Goal: Task Accomplishment & Management: Use online tool/utility

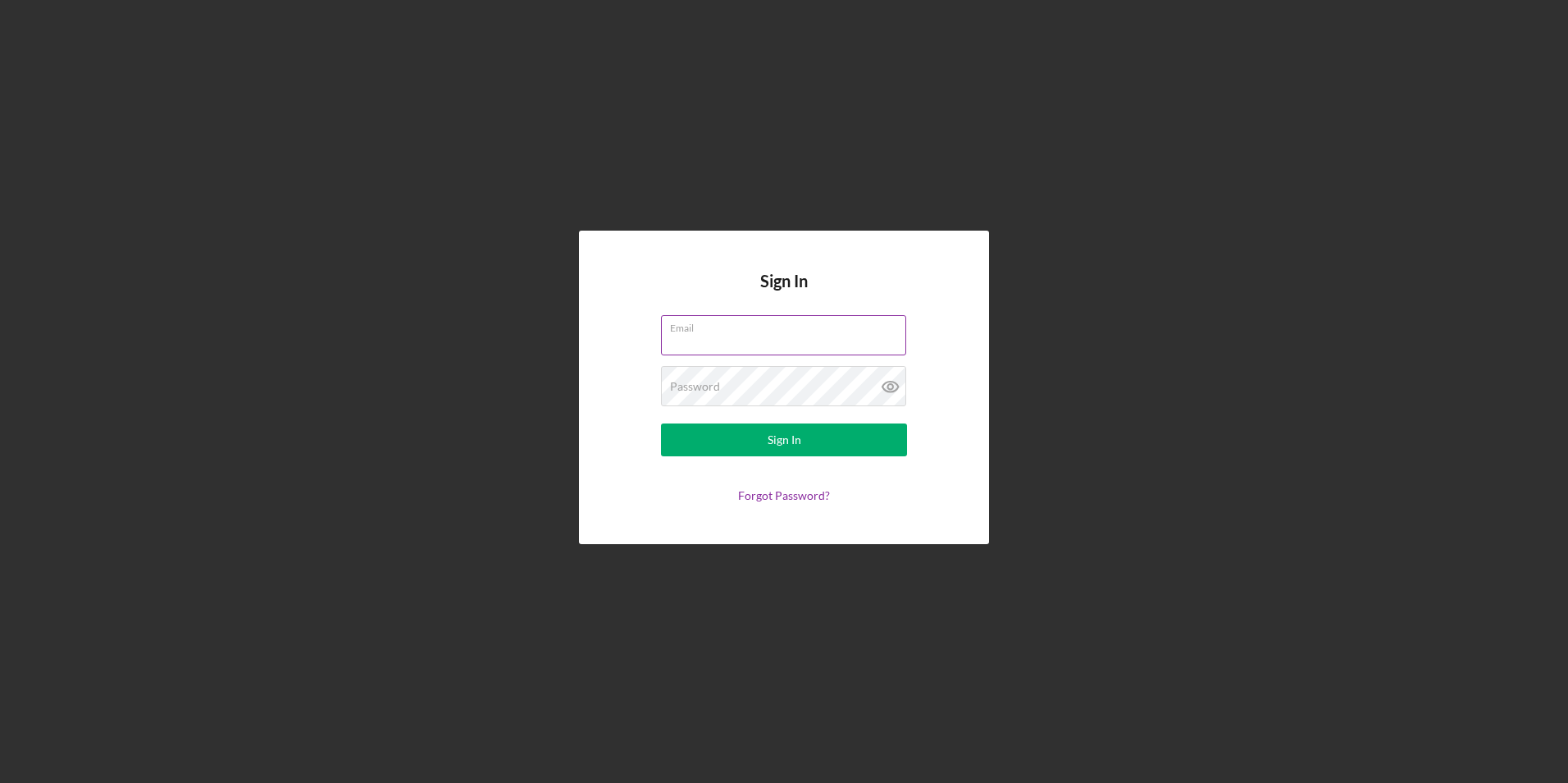
click at [695, 342] on input "Email" at bounding box center [783, 334] width 245 height 39
type input "[EMAIL_ADDRESS][DOMAIN_NAME]"
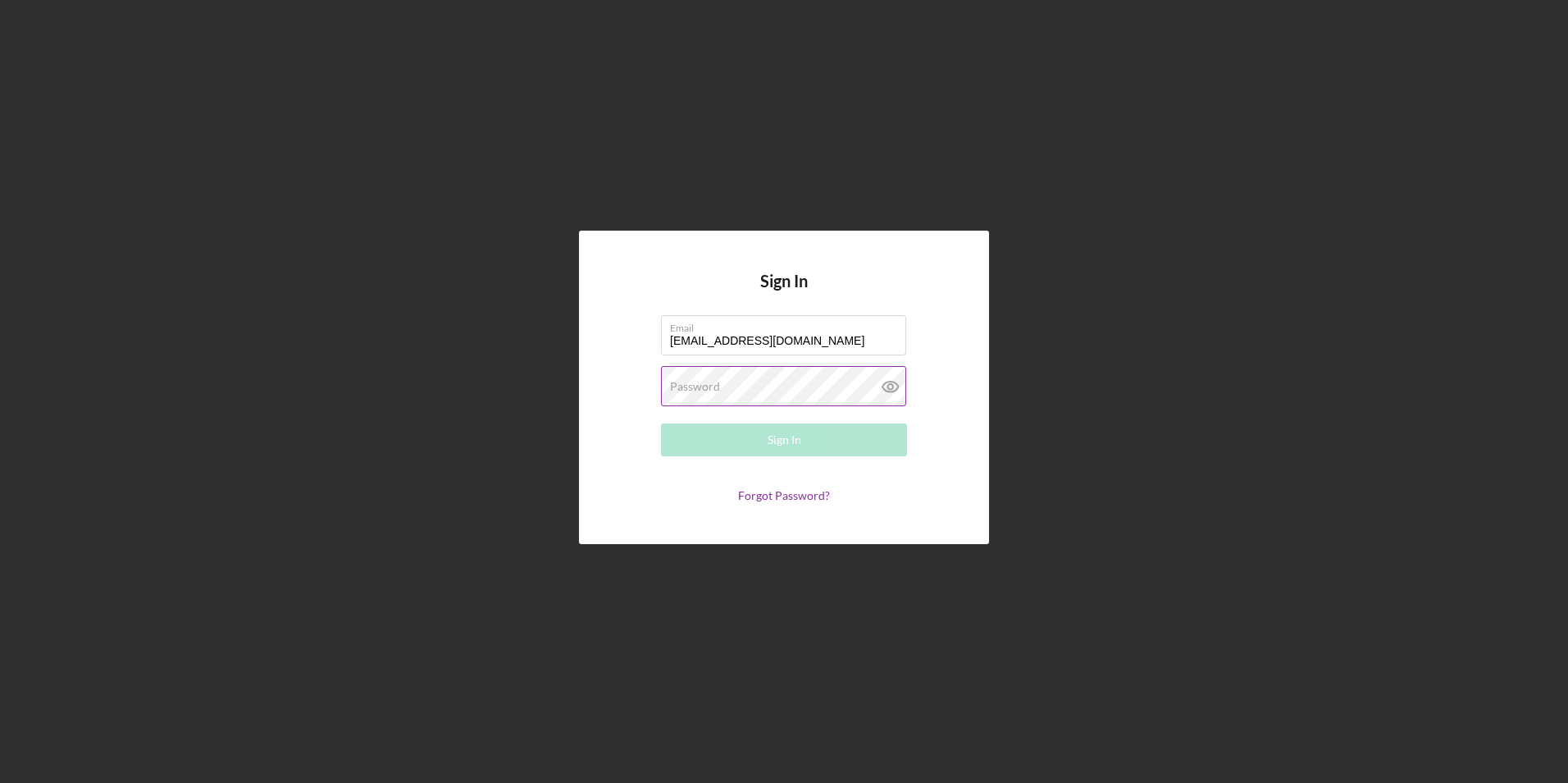
click at [714, 392] on label "Password" at bounding box center [695, 387] width 50 height 13
click at [661, 424] on button "Sign In" at bounding box center [784, 440] width 246 height 33
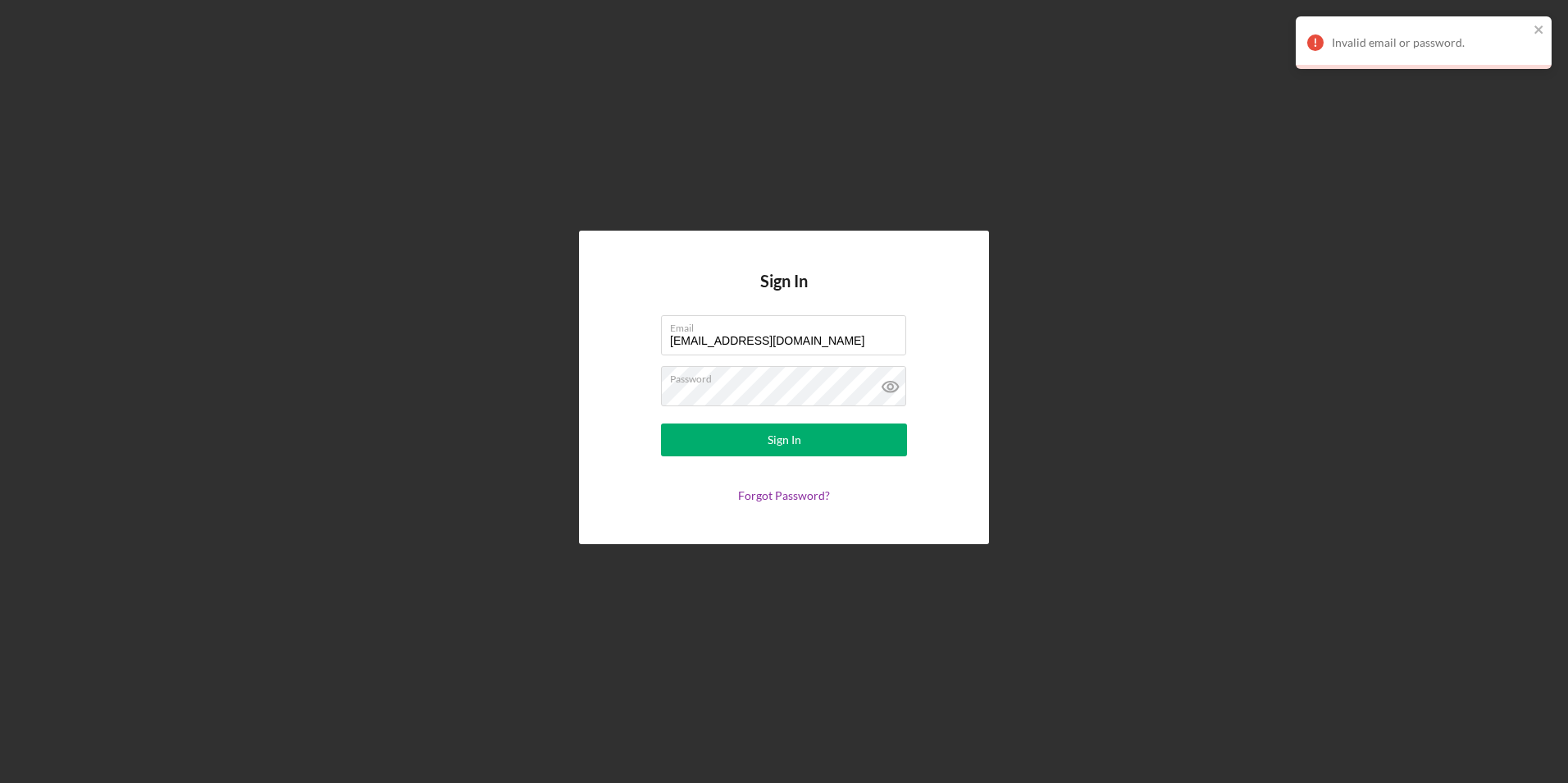
click at [1034, 129] on div "Sign In Email [EMAIL_ADDRESS][DOMAIN_NAME] Password Sign In Forgot Password?" at bounding box center [784, 387] width 1552 height 774
